Goal: Information Seeking & Learning: Check status

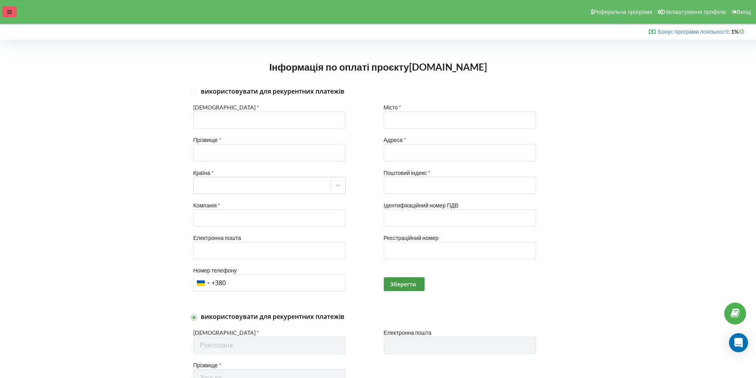
click at [9, 13] on icon at bounding box center [9, 12] width 5 height 6
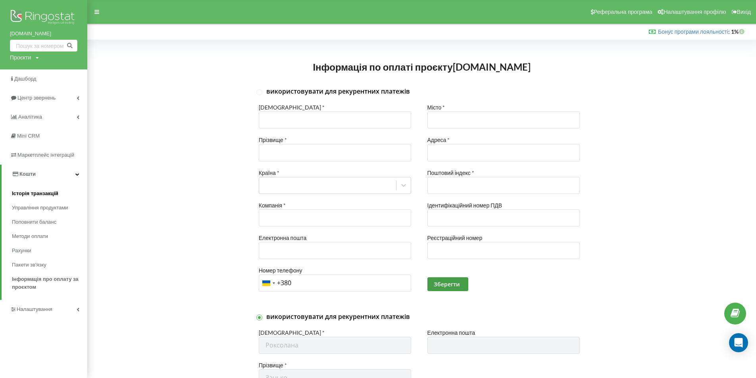
click at [45, 192] on span "Історія транзакцій" at bounding box center [35, 194] width 46 height 8
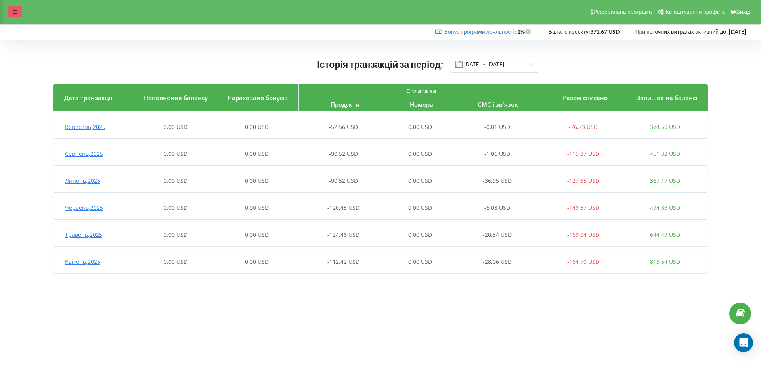
click at [12, 15] on div at bounding box center [15, 11] width 14 height 11
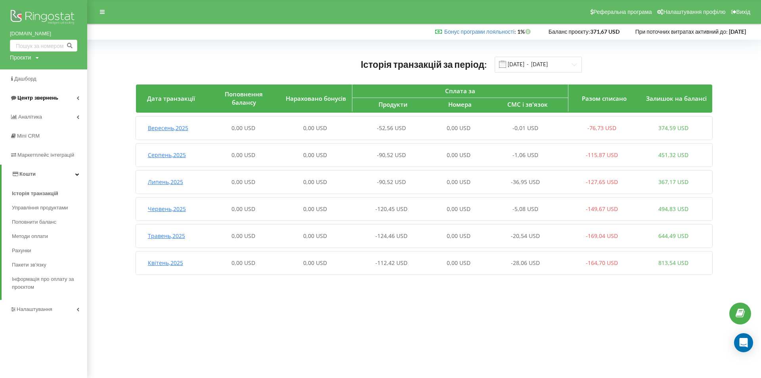
click at [48, 100] on span "Центр звернень" at bounding box center [37, 98] width 41 height 6
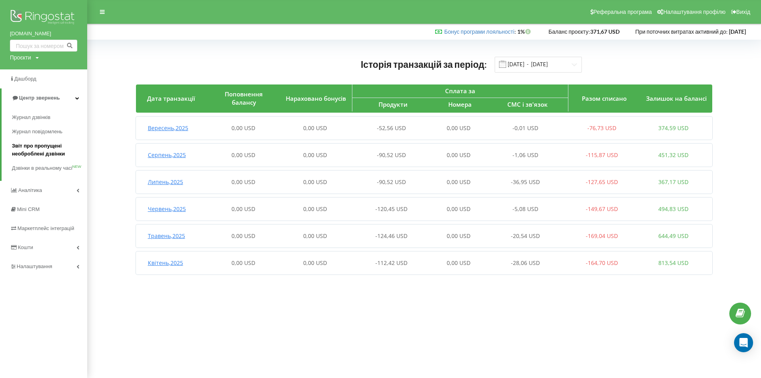
click at [50, 151] on span "Звіт про пропущені необроблені дзвінки" at bounding box center [47, 150] width 71 height 16
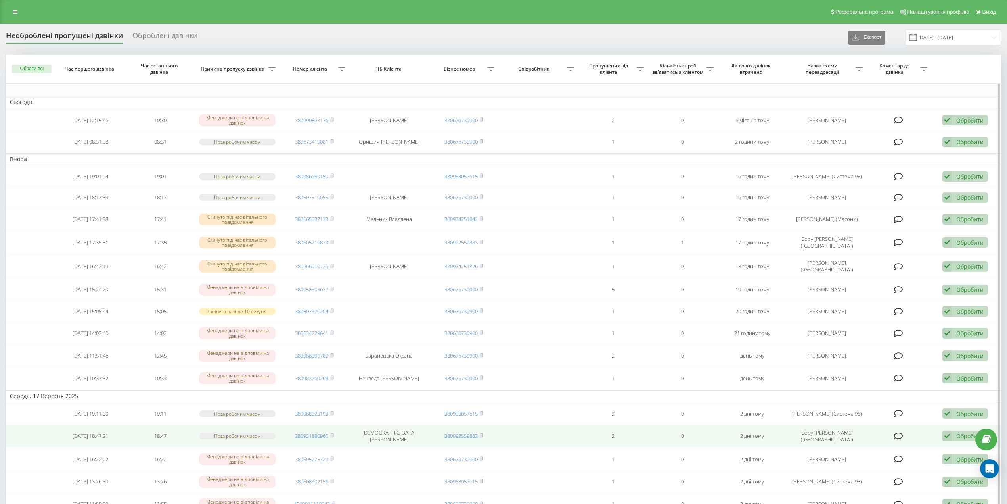
click at [515, 433] on td at bounding box center [539, 436] width 80 height 22
